Goal: Register for event/course

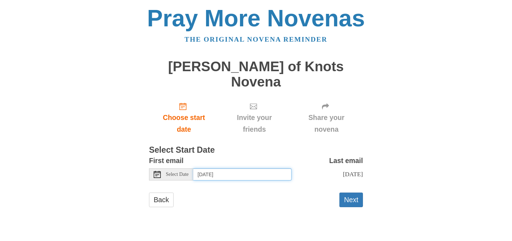
click at [231, 169] on input "[DATE]" at bounding box center [242, 175] width 98 height 12
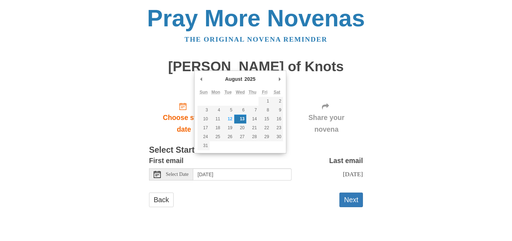
click at [171, 172] on span "Select Date" at bounding box center [177, 174] width 23 height 5
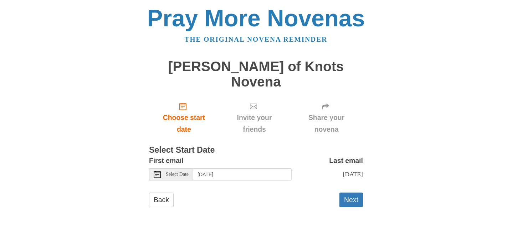
drag, startPoint x: 38, startPoint y: 173, endPoint x: 48, endPoint y: 156, distance: 19.3
click at [38, 172] on body "Pray More Novenas The original novena reminder Mary Undoer of Knots Novena Choo…" at bounding box center [256, 114] width 512 height 228
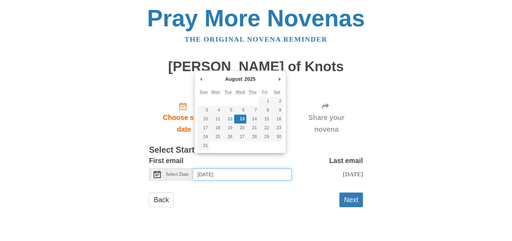
click at [243, 169] on input "[DATE]" at bounding box center [242, 175] width 98 height 12
click at [356, 193] on button "Next" at bounding box center [351, 200] width 24 height 15
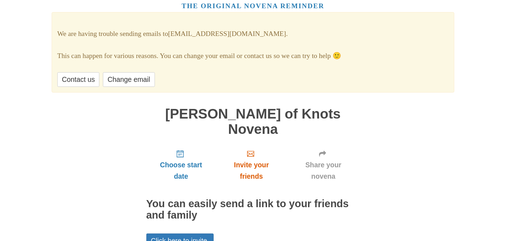
scroll to position [67, 0]
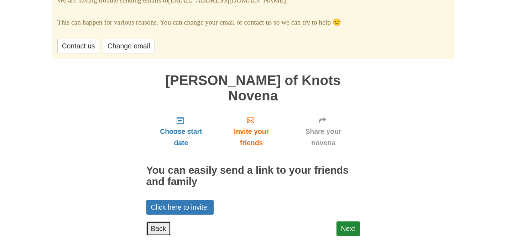
click at [156, 222] on link "Back" at bounding box center [158, 229] width 25 height 15
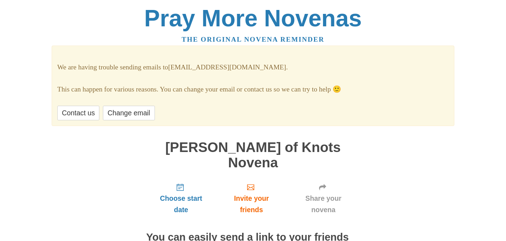
scroll to position [65, 0]
